Goal: Task Accomplishment & Management: Use online tool/utility

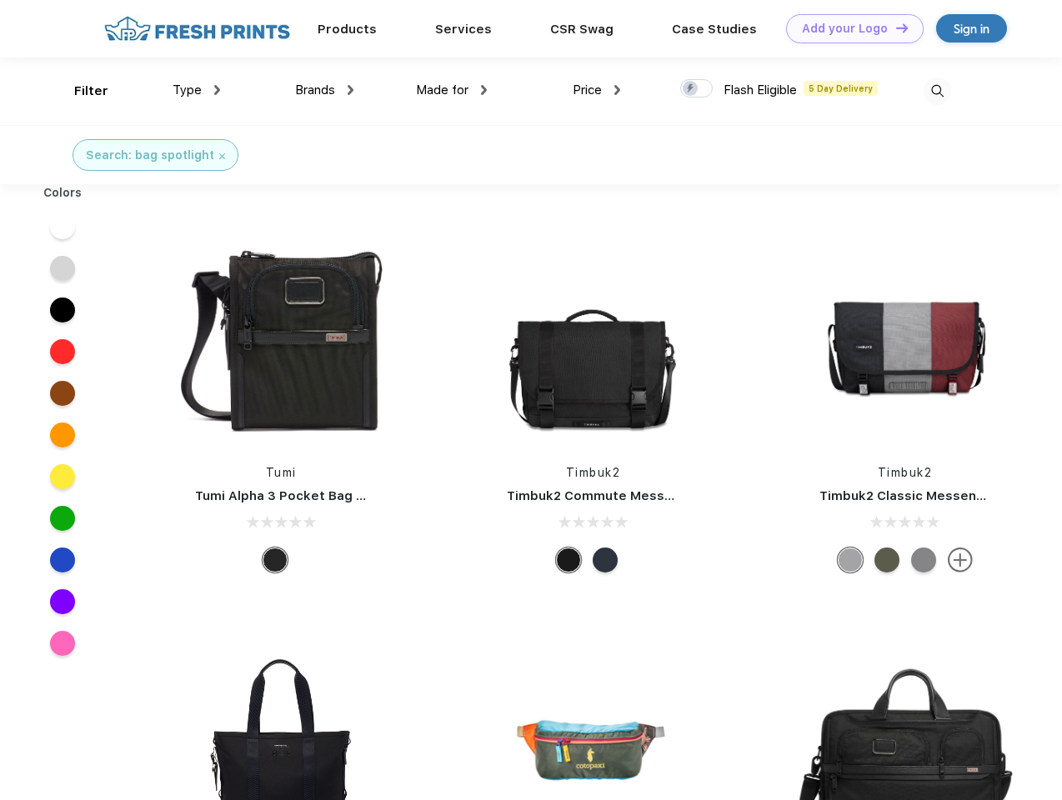
click at [848, 28] on link "Add your Logo Design Tool" at bounding box center [854, 28] width 137 height 29
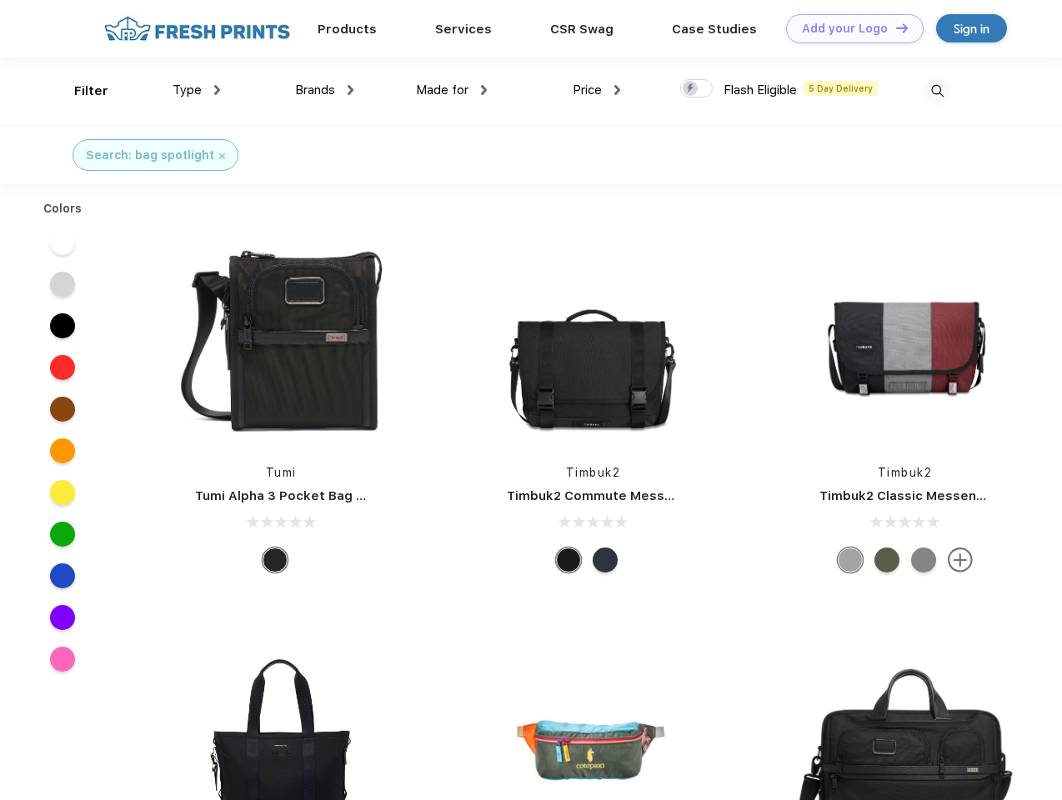
click at [0, 0] on div "Design Tool" at bounding box center [0, 0] width 0 height 0
click at [894, 27] on link "Add your Logo Design Tool" at bounding box center [854, 28] width 137 height 29
click at [80, 91] on div "Filter" at bounding box center [91, 91] width 34 height 19
click at [197, 90] on span "Type" at bounding box center [186, 89] width 29 height 15
click at [324, 90] on span "Brands" at bounding box center [315, 89] width 40 height 15
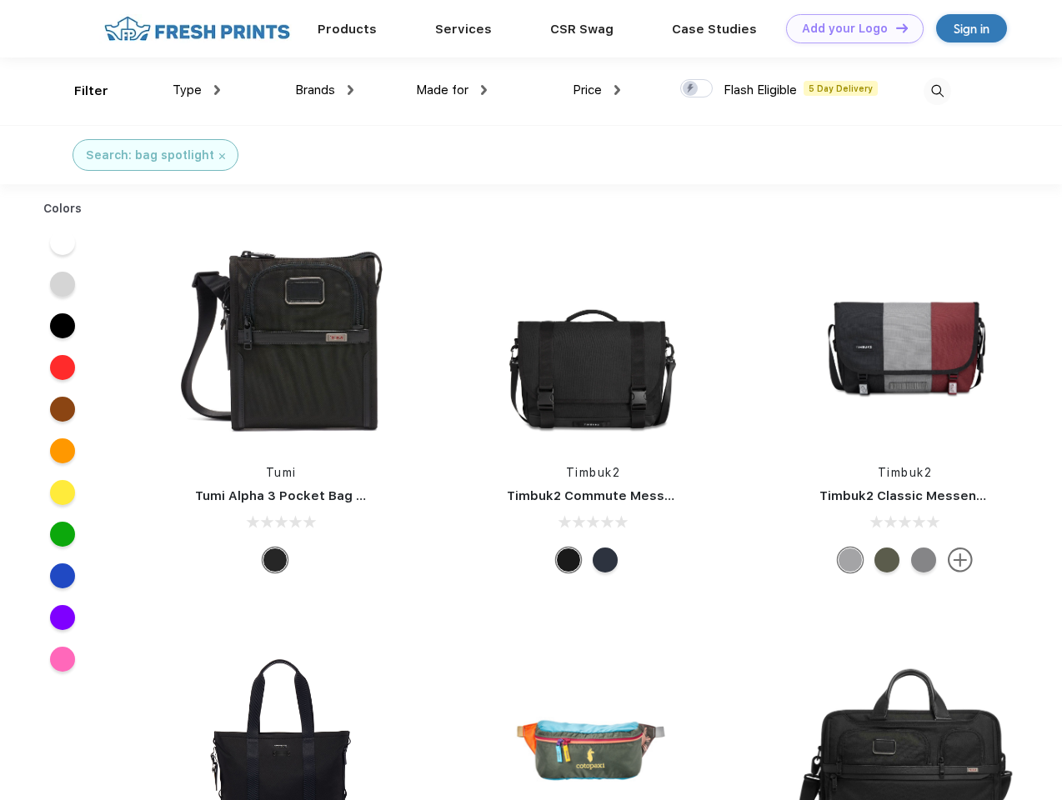
click at [452, 90] on span "Made for" at bounding box center [442, 89] width 52 height 15
click at [597, 90] on span "Price" at bounding box center [586, 89] width 29 height 15
click at [697, 89] on div at bounding box center [696, 88] width 32 height 18
click at [691, 89] on input "checkbox" at bounding box center [685, 83] width 11 height 11
click at [937, 91] on img at bounding box center [936, 90] width 27 height 27
